Goal: Task Accomplishment & Management: Complete application form

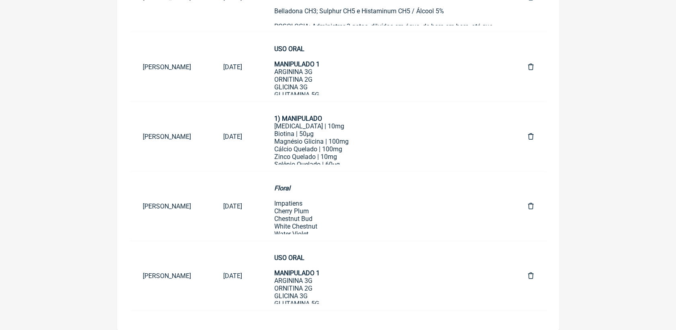
scroll to position [243, 0]
click at [288, 270] on link "USO ORAL MANIPULADO 1 ARGININA 3G ORNITINA 2G GLICINA 3G GLUTAMINA 5G LISINA 1G…" at bounding box center [384, 275] width 247 height 56
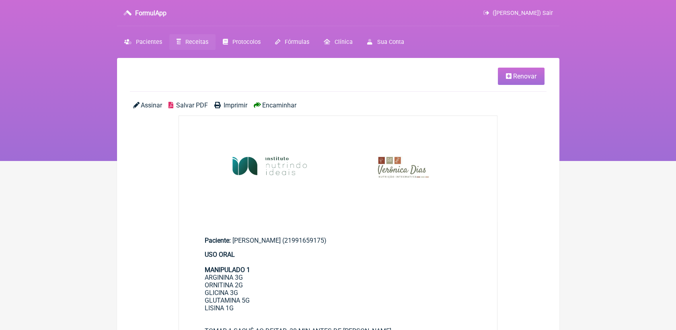
click at [530, 81] on link "Renovar" at bounding box center [521, 76] width 47 height 17
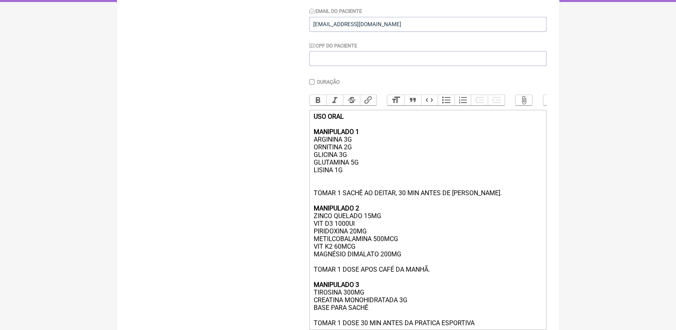
scroll to position [178, 0]
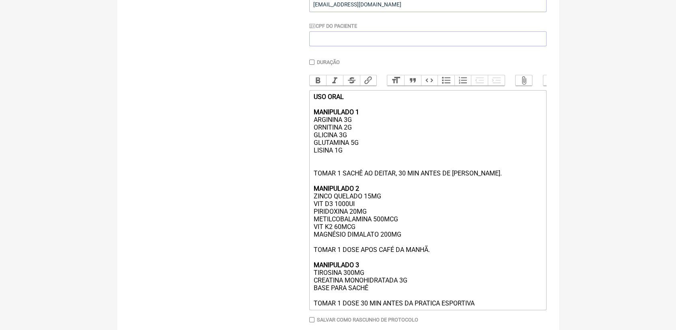
click at [409, 248] on div "USO ORAL MANIPULADO 1 ARGININA 3G ORNITINA 2G GLICINA 3G GLUTAMINA 5G LISINA 1G…" at bounding box center [427, 200] width 228 height 214
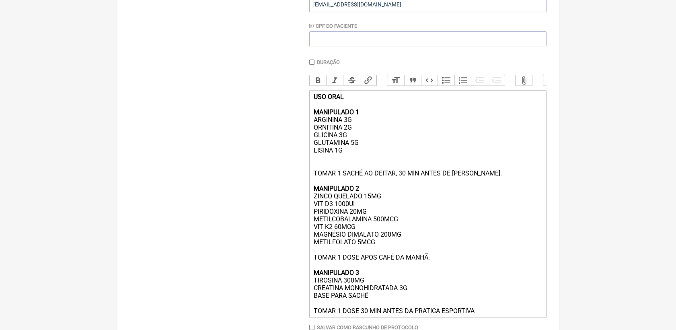
click at [320, 175] on div "USO ORAL MANIPULADO 1 ARGININA 3G ORNITINA 2G GLICINA 3G GLUTAMINA 5G LISINA 1G…" at bounding box center [427, 203] width 228 height 221
click at [317, 167] on div "USO ORAL MANIPULADO 1 ARGININA 3G ORNITINA 2G GLICINA 3G GLUTAMINA 5G LISINA 1G…" at bounding box center [427, 203] width 228 height 221
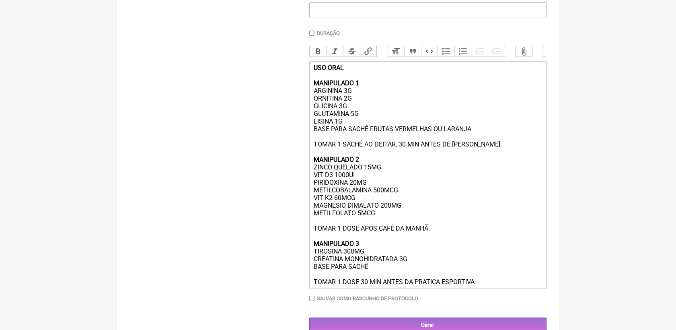
scroll to position [223, 0]
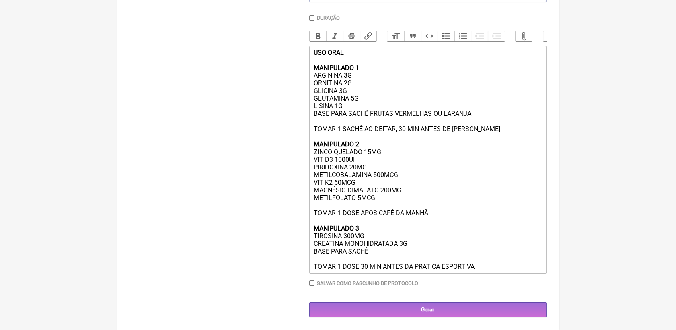
click at [387, 218] on div "USO ORAL MANIPULADO 1 ARGININA 3G ORNITINA 2G GLICINA 3G GLUTAMINA 5G LISINA 1G…" at bounding box center [427, 159] width 228 height 221
click at [376, 268] on div "USO ORAL MANIPULADO 1 ARGININA 3G ORNITINA 2G GLICINA 3G GLUTAMINA 5G LISINA 1G…" at bounding box center [427, 159] width 228 height 221
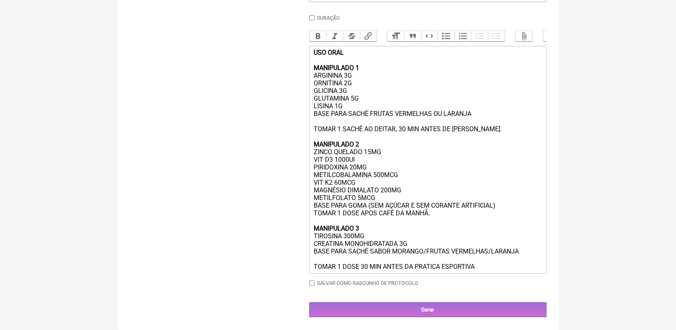
type trix-editor "<div><strong>USO ORAL<br><br>MANIPULADO 1</strong><br>ARGININA 3G<br>ORNITINA 2…"
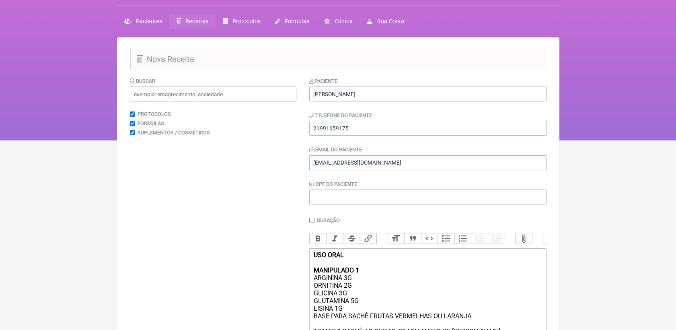
scroll to position [15, 0]
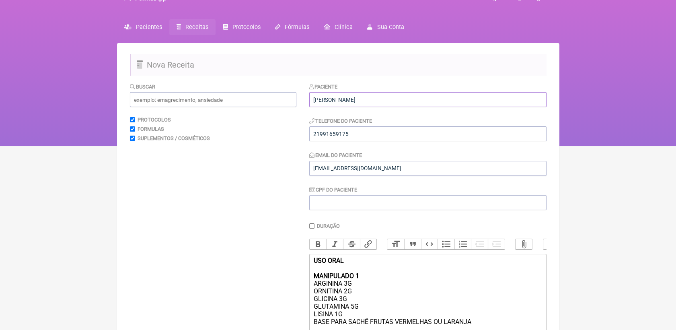
drag, startPoint x: 384, startPoint y: 95, endPoint x: 238, endPoint y: 110, distance: 146.6
click at [238, 110] on form "Buscar Protocolos Formulas Suplementos / Cosméticos Paciente [PERSON_NAME] Tele…" at bounding box center [338, 303] width 416 height 442
drag, startPoint x: 346, startPoint y: 102, endPoint x: 292, endPoint y: 110, distance: 54.9
click at [292, 110] on form "Buscar Protocolos Formulas Suplementos / Cosméticos Paciente MAITE Telefone do …" at bounding box center [338, 303] width 416 height 442
paste input "[PERSON_NAME]"
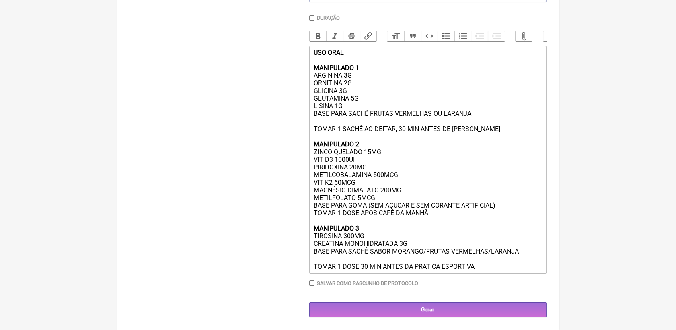
scroll to position [238, 0]
type input "[PERSON_NAME]"
click at [489, 267] on div "USO ORAL MANIPULADO 1 ARGININA 3G ORNITINA 2G GLICINA 3G GLUTAMINA 5G LISINA 1G…" at bounding box center [427, 159] width 228 height 221
click at [457, 314] on input "Gerar" at bounding box center [427, 309] width 237 height 15
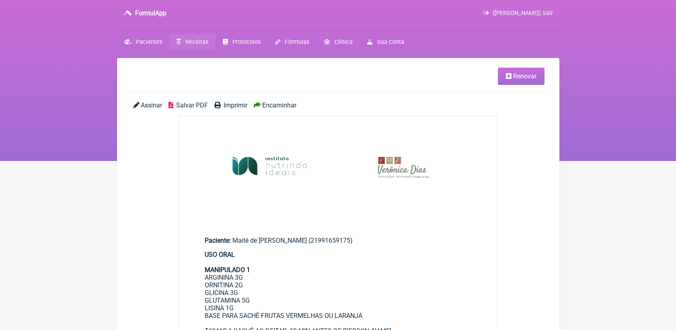
click at [187, 105] on span "Salvar PDF" at bounding box center [192, 105] width 32 height 8
click at [405, 75] on li "Renovar" at bounding box center [337, 76] width 414 height 17
click at [509, 74] on icon at bounding box center [509, 76] width 6 height 6
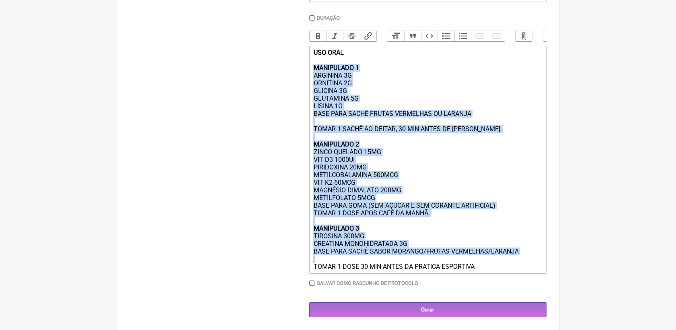
scroll to position [238, 0]
drag, startPoint x: 313, startPoint y: 166, endPoint x: 446, endPoint y: 341, distance: 220.0
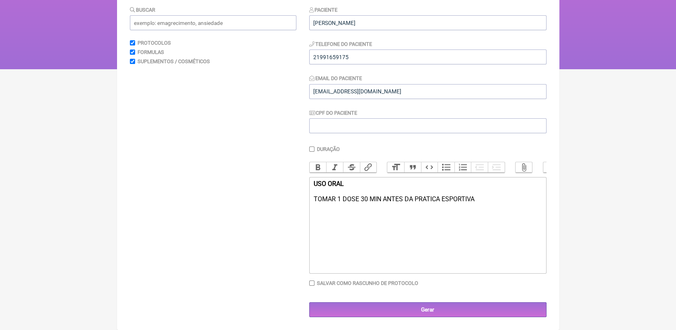
drag, startPoint x: 479, startPoint y: 201, endPoint x: 294, endPoint y: 217, distance: 186.0
click at [294, 217] on form "Buscar Protocolos Formulas Suplementos / Cosméticos Paciente Maitê de Melo Teix…" at bounding box center [338, 161] width 416 height 311
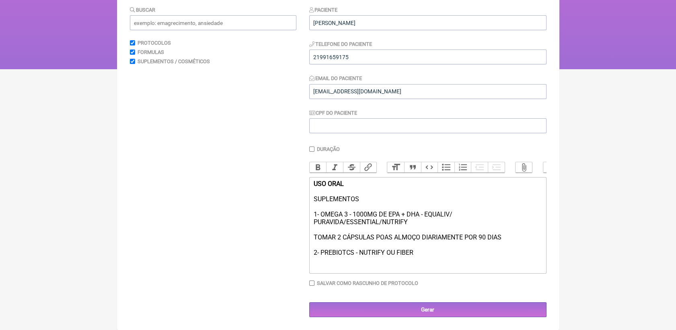
drag, startPoint x: 396, startPoint y: 255, endPoint x: 418, endPoint y: 250, distance: 23.0
click at [418, 250] on div "USO ORAL SUPLEMENTOS 1- OMEGA 3 - 1000MG DE EPA + DHA - EQUALIV/ PURAVIDA/ESSEN…" at bounding box center [427, 218] width 228 height 76
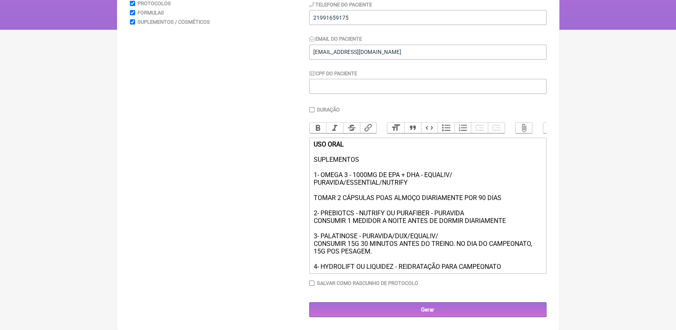
scroll to position [152, 0]
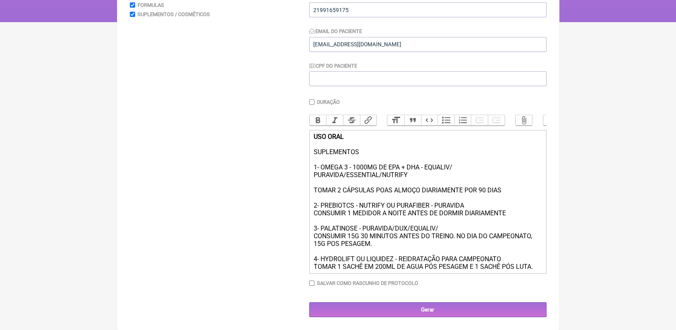
drag, startPoint x: 312, startPoint y: 258, endPoint x: 514, endPoint y: 259, distance: 201.8
click at [514, 259] on trix-editor "USO ORAL SUPLEMENTOS 1- OMEGA 3 - 1000MG DE EPA + DHA - EQUALIV/ PURAVIDA/ESSEN…" at bounding box center [427, 201] width 237 height 143
click at [316, 115] on button "Bold" at bounding box center [317, 120] width 17 height 10
drag, startPoint x: 314, startPoint y: 145, endPoint x: 369, endPoint y: 147, distance: 54.3
click at [369, 147] on div "USO ORAL SUPLEMENTOS 1- OMEGA 3 - 1000MG DE EPA + DHA - EQUALIV/ PURAVIDA/ESSEN…" at bounding box center [427, 201] width 228 height 137
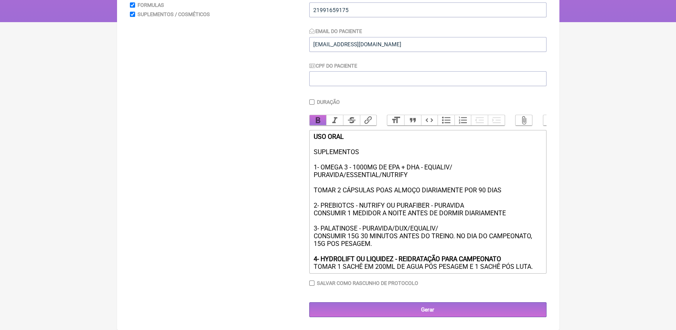
click at [320, 115] on button "Bold" at bounding box center [317, 120] width 17 height 10
drag, startPoint x: 313, startPoint y: 164, endPoint x: 457, endPoint y: 165, distance: 143.9
click at [457, 165] on div "USO ORAL SUPLEMENTOS 1- OMEGA 3 - 1000MG DE EPA + DHA - EQUALIV/ PURAVIDA/ESSEN…" at bounding box center [427, 201] width 228 height 137
click at [314, 115] on button "Bold" at bounding box center [317, 120] width 17 height 10
click at [313, 156] on div "USO ORAL SUPLEMENTOS 1- OMEGA 3 - 1000MG DE EPA + DHA - EQUALIV/ PURAVIDA/ESSEN…" at bounding box center [427, 201] width 228 height 137
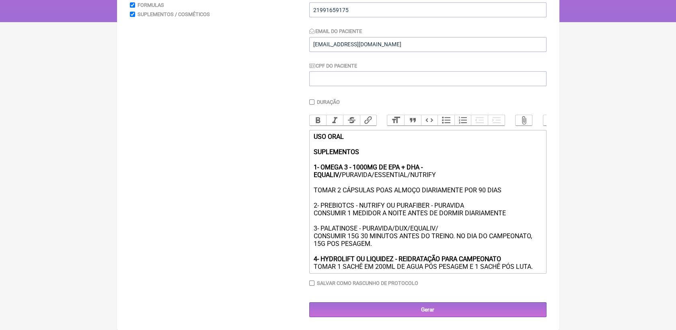
drag, startPoint x: 313, startPoint y: 162, endPoint x: 411, endPoint y: 172, distance: 99.0
click at [411, 172] on div "USO ORAL SUPLEMENTOS 1- OMEGA 3 - 1000MG DE EPA + DHA - EQUALIV/ PURAVIDA/ESSEN…" at bounding box center [427, 201] width 228 height 137
click at [316, 115] on button "Bold" at bounding box center [317, 120] width 17 height 10
click at [317, 115] on button "Bold" at bounding box center [317, 120] width 17 height 10
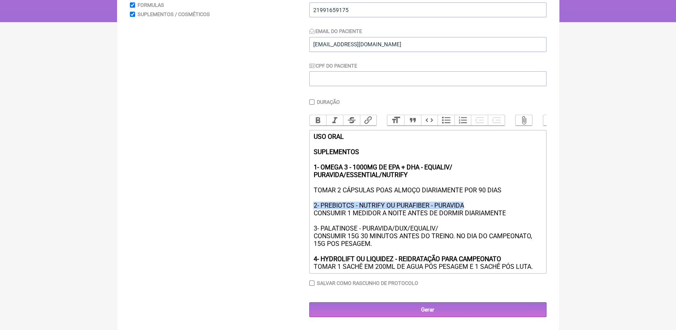
drag, startPoint x: 313, startPoint y: 205, endPoint x: 467, endPoint y: 202, distance: 154.4
click at [467, 202] on div "USO ORAL SUPLEMENTOS 1- OMEGA 3 - 1000MG DE EPA + DHA - EQUALIV/ PURAVIDA/ESSEN…" at bounding box center [427, 201] width 228 height 137
click at [321, 115] on button "Bold" at bounding box center [317, 120] width 17 height 10
click at [309, 189] on trix-editor "USO ORAL SUPLEMENTOS 1- OMEGA 3 - 1000MG DE EPA + DHA - EQUALIV/ PURAVIDA/ESSEN…" at bounding box center [427, 201] width 237 height 143
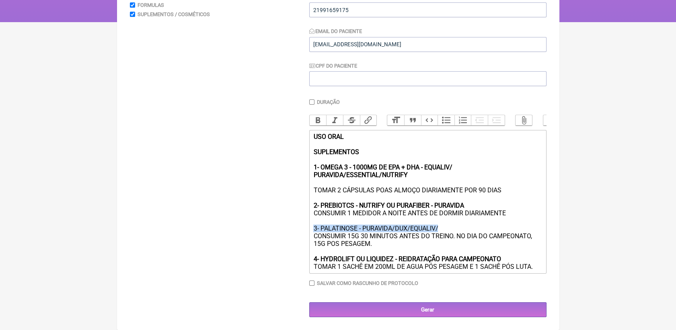
drag, startPoint x: 314, startPoint y: 227, endPoint x: 446, endPoint y: 224, distance: 132.3
click at [446, 224] on div "USO ORAL SUPLEMENTOS 1- OMEGA 3 - 1000MG DE EPA + DHA - EQUALIV/ PURAVIDA/ESSEN…" at bounding box center [427, 201] width 228 height 137
click at [322, 115] on button "Bold" at bounding box center [317, 120] width 17 height 10
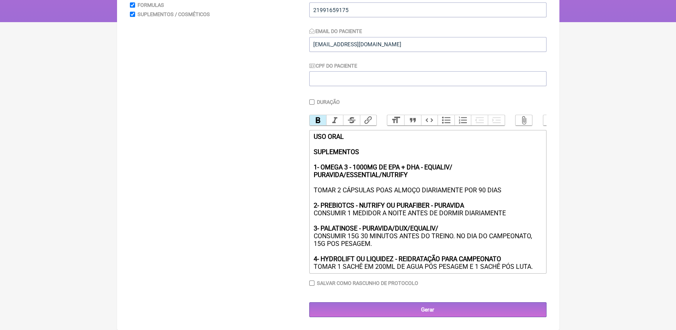
click at [511, 213] on div "USO ORAL SUPLEMENTOS 1- OMEGA 3 - 1000MG DE EPA + DHA - EQUALIV/ PURAVIDA/ESSEN…" at bounding box center [427, 201] width 228 height 137
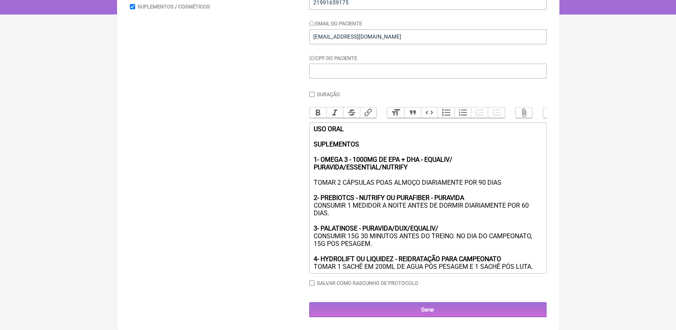
type trix-editor "<div><strong>USO ORAL<br><br>SUPLEMENTOS</strong> <br><br><strong>1- OMEGA 3 - …"
click at [467, 309] on input "Gerar" at bounding box center [427, 309] width 237 height 15
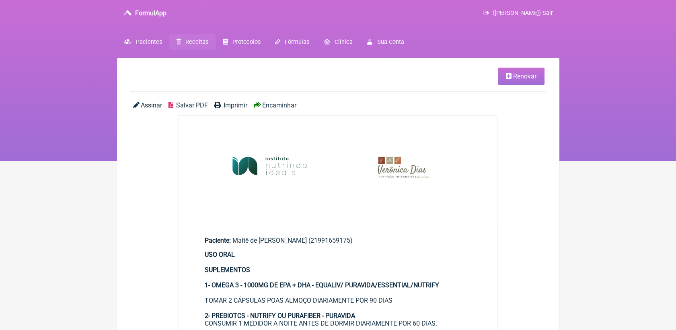
click at [189, 104] on span "Salvar PDF" at bounding box center [192, 105] width 32 height 8
click at [601, 161] on html "FormulApp (Veronica Almeida dias) Sair Pacientes Receitas Protocolos Fórmulas C…" at bounding box center [338, 80] width 676 height 161
